Goal: Task Accomplishment & Management: Manage account settings

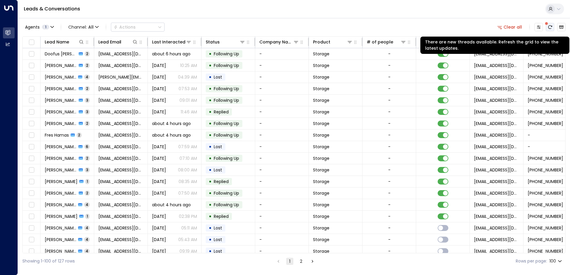
click at [549, 28] on icon "There are new threads available. Refresh the grid to view the latest updates." at bounding box center [549, 27] width 5 height 5
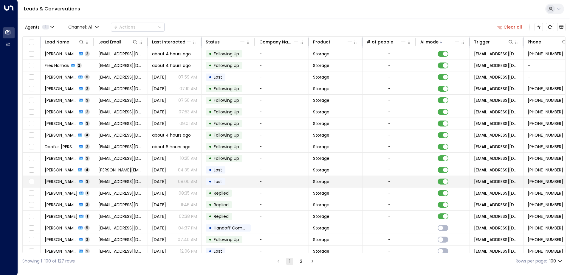
click at [96, 179] on td "[EMAIL_ADDRESS][DOMAIN_NAME]" at bounding box center [121, 181] width 54 height 11
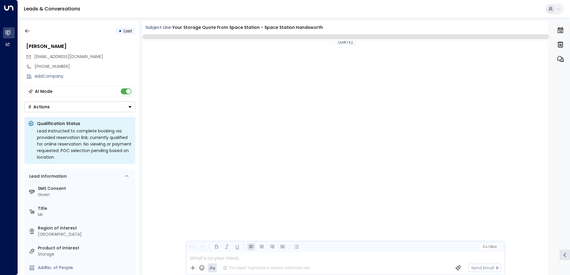
scroll to position [525, 0]
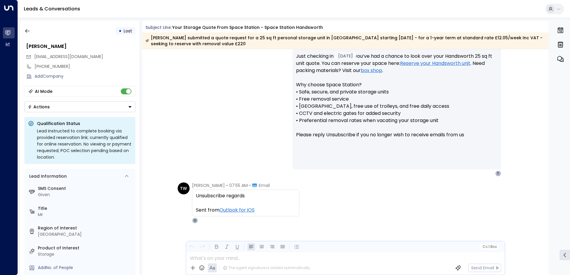
drag, startPoint x: 248, startPoint y: 197, endPoint x: 191, endPoint y: 195, distance: 57.8
click at [192, 195] on div "Unsubscribe regards Sent from Outlook for iOS" at bounding box center [245, 203] width 107 height 27
drag, startPoint x: 191, startPoint y: 195, endPoint x: 218, endPoint y: 198, distance: 27.4
copy div "Unsubscribe regards"
click at [334, 224] on div "TW [PERSON_NAME] • 07:55 AM • Email Unsubscribe regards Sent from Outlook for i…" at bounding box center [345, 233] width 406 height 101
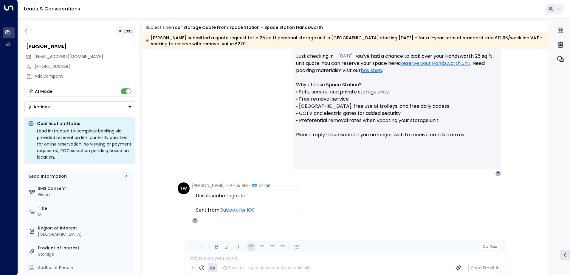
click at [248, 197] on div "Unsubscribe regards" at bounding box center [245, 195] width 99 height 7
drag, startPoint x: 269, startPoint y: 213, endPoint x: 186, endPoint y: 187, distance: 86.4
click at [186, 187] on div "TW [PERSON_NAME] • 07:55 AM • Email Unsubscribe regards Sent from Outlook for i…" at bounding box center [239, 203] width 122 height 41
drag, startPoint x: 186, startPoint y: 187, endPoint x: 215, endPoint y: 187, distance: 28.9
copy div "[PERSON_NAME] • 07:55 AM • Email Unsubscribe regards Sent from Outlook for iOS"
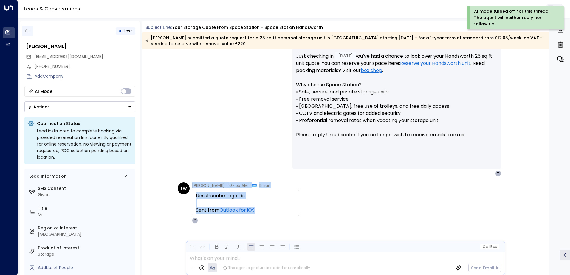
click at [28, 29] on icon "button" at bounding box center [27, 31] width 6 height 6
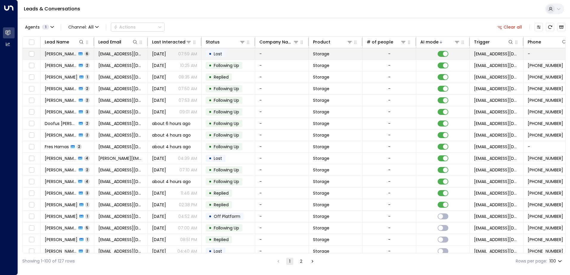
click at [239, 54] on td "• Lost" at bounding box center [228, 53] width 54 height 11
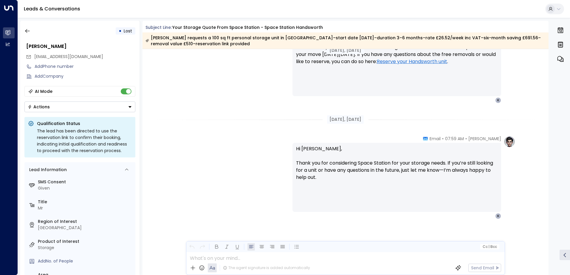
scroll to position [1317, 0]
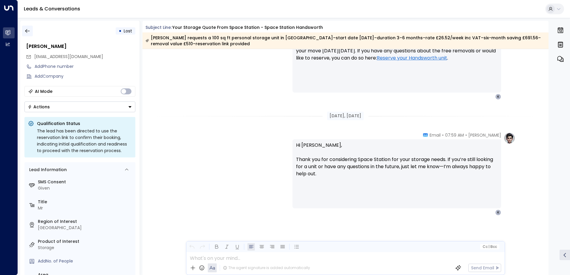
click at [27, 30] on icon "button" at bounding box center [27, 31] width 6 height 6
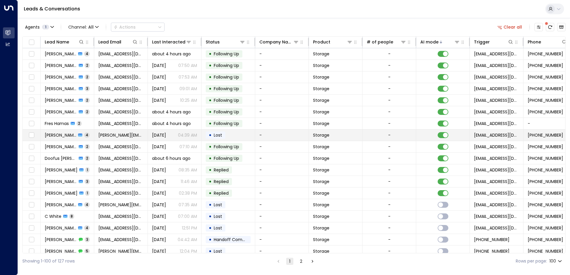
click at [232, 135] on td "• Lost" at bounding box center [228, 135] width 54 height 11
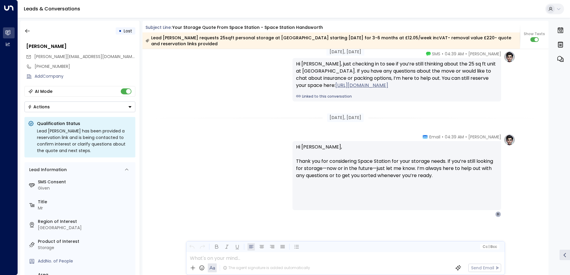
scroll to position [1218, 0]
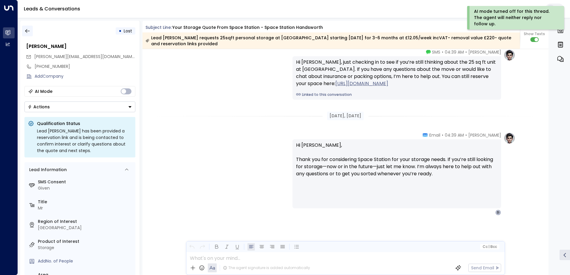
click at [28, 28] on icon "button" at bounding box center [27, 31] width 6 height 6
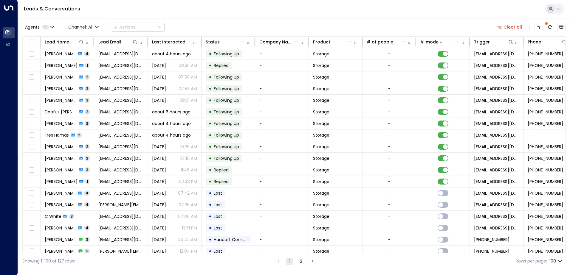
drag, startPoint x: 460, startPoint y: 167, endPoint x: 372, endPoint y: 22, distance: 168.5
click at [372, 22] on div "Agents 1 Channel: All Actions Clear all" at bounding box center [293, 27] width 543 height 13
